Goal: Check status

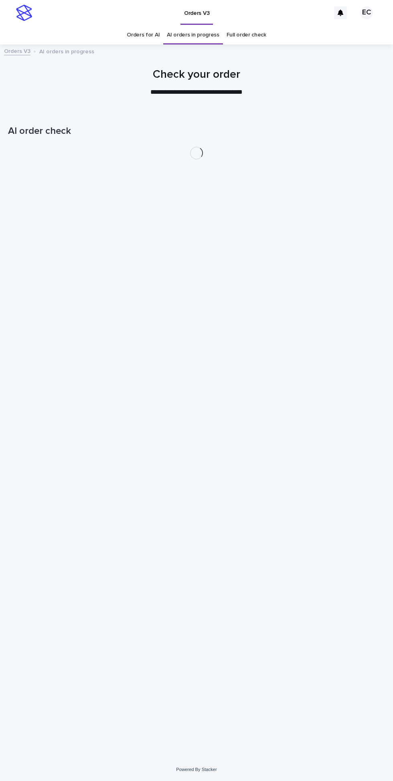
scroll to position [26, 0]
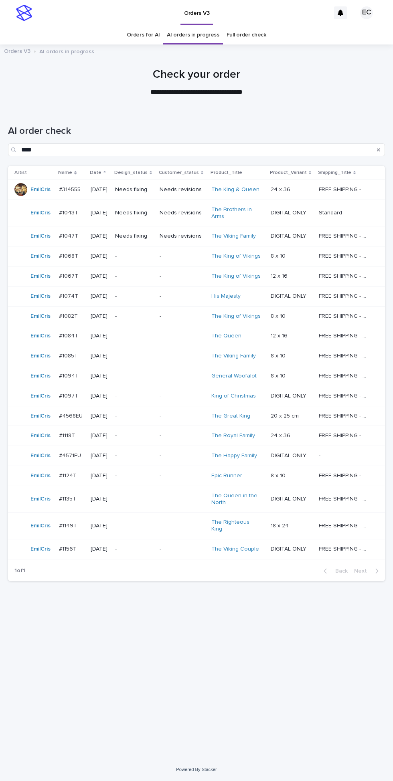
click at [169, 183] on div "Needs revisions" at bounding box center [181, 189] width 45 height 13
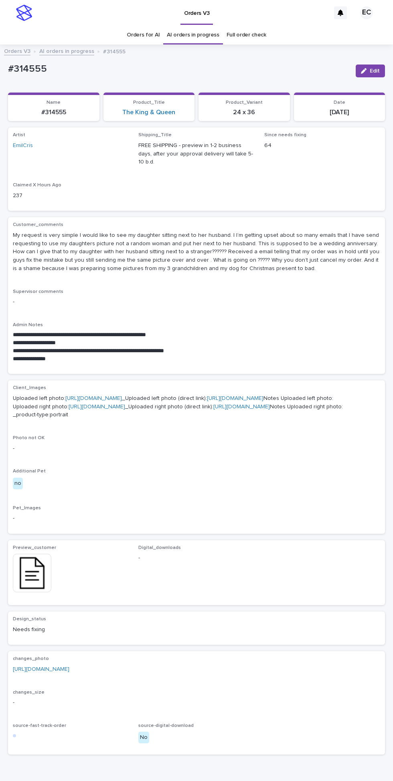
scroll to position [73, 0]
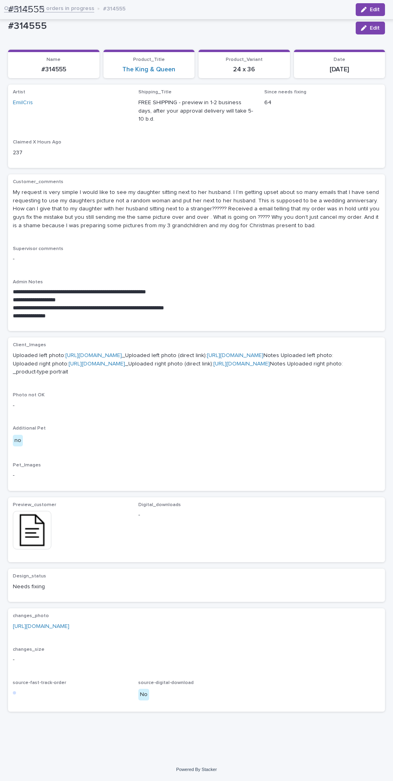
click at [69, 629] on link "[URL][DOMAIN_NAME]" at bounding box center [41, 626] width 56 height 6
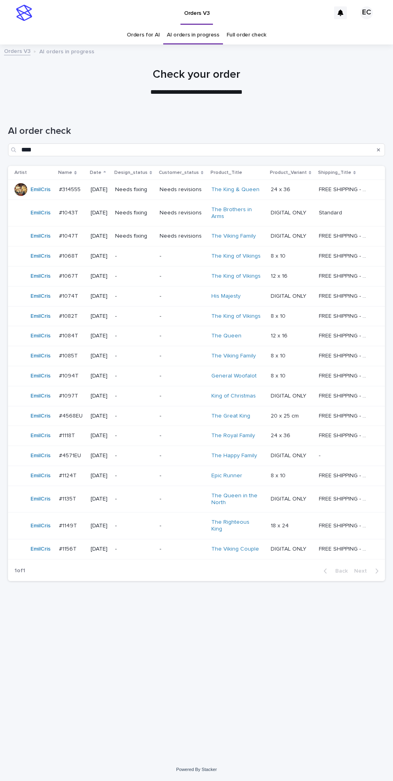
click at [153, 186] on p "Needs fixing" at bounding box center [134, 189] width 38 height 7
click at [153, 209] on p "Needs fixing" at bounding box center [134, 212] width 38 height 7
